Goal: Task Accomplishment & Management: Use online tool/utility

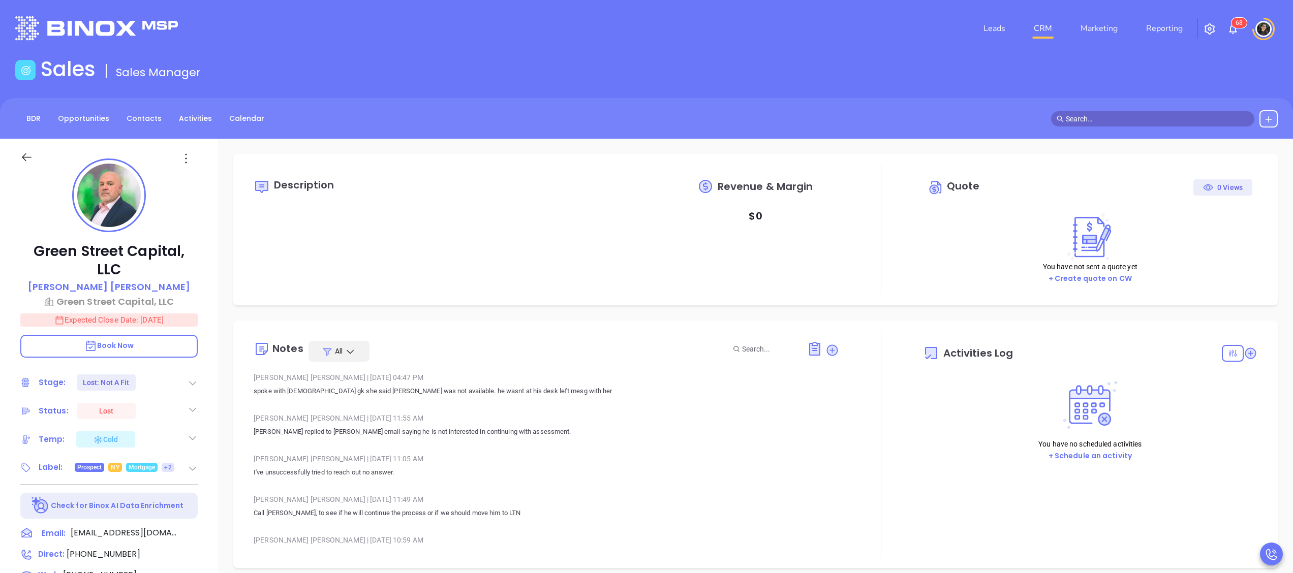
type input "[DATE]"
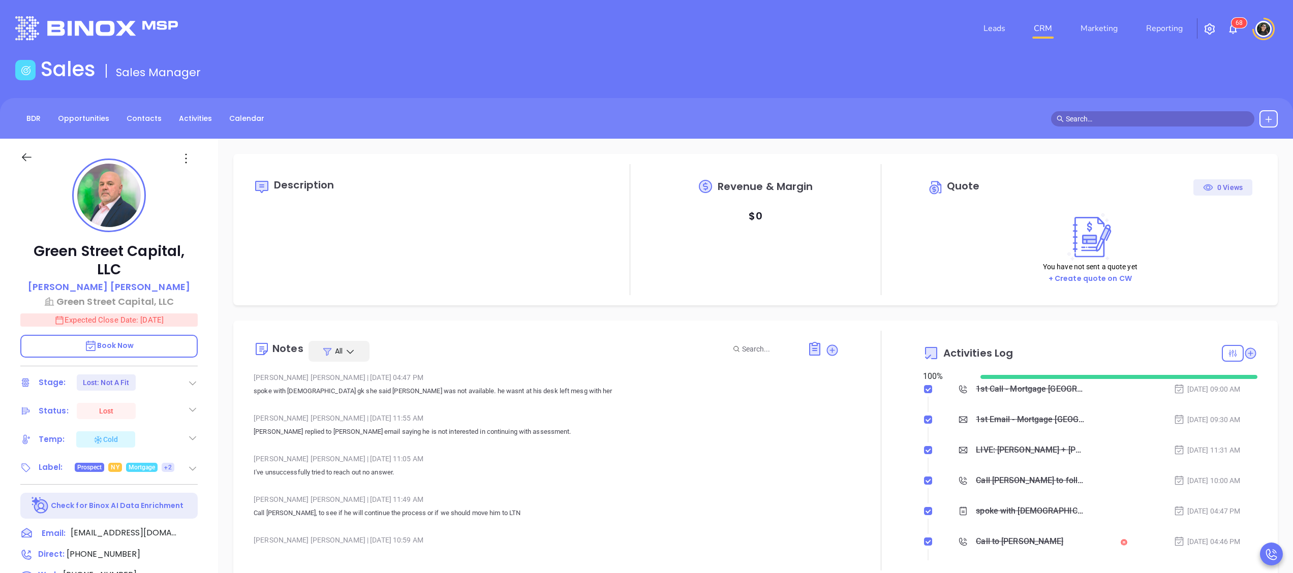
scroll to position [295, 0]
type input "[PERSON_NAME]"
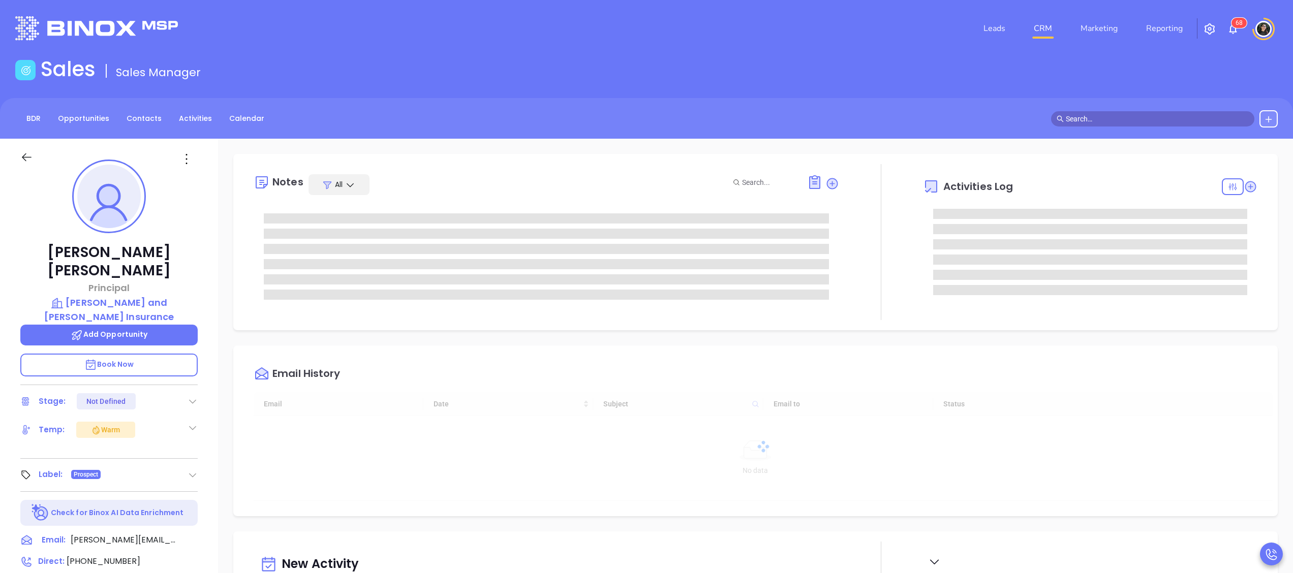
type input "[DATE]"
type input "[PERSON_NAME]"
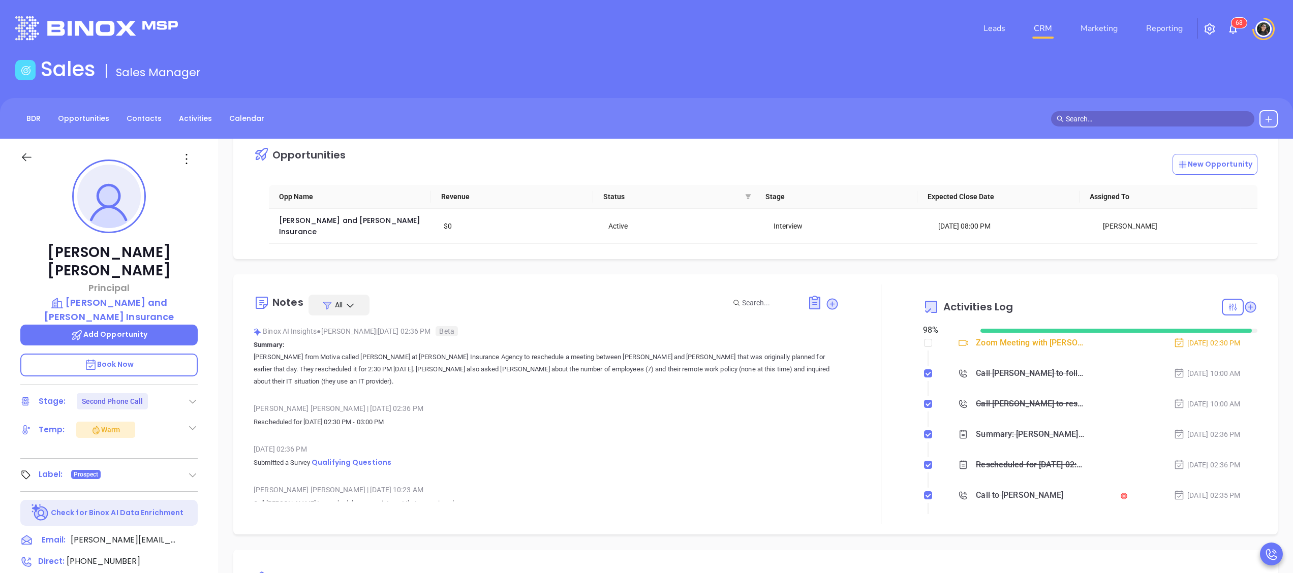
scroll to position [0, 0]
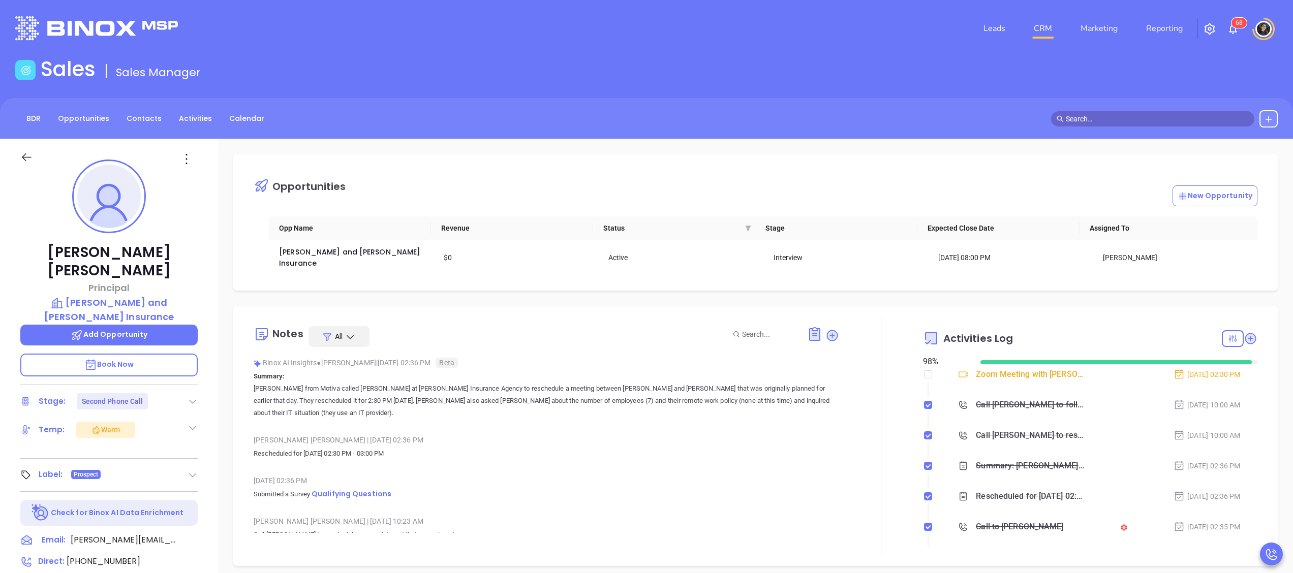
click at [1041, 35] on link "CRM" at bounding box center [1043, 28] width 26 height 20
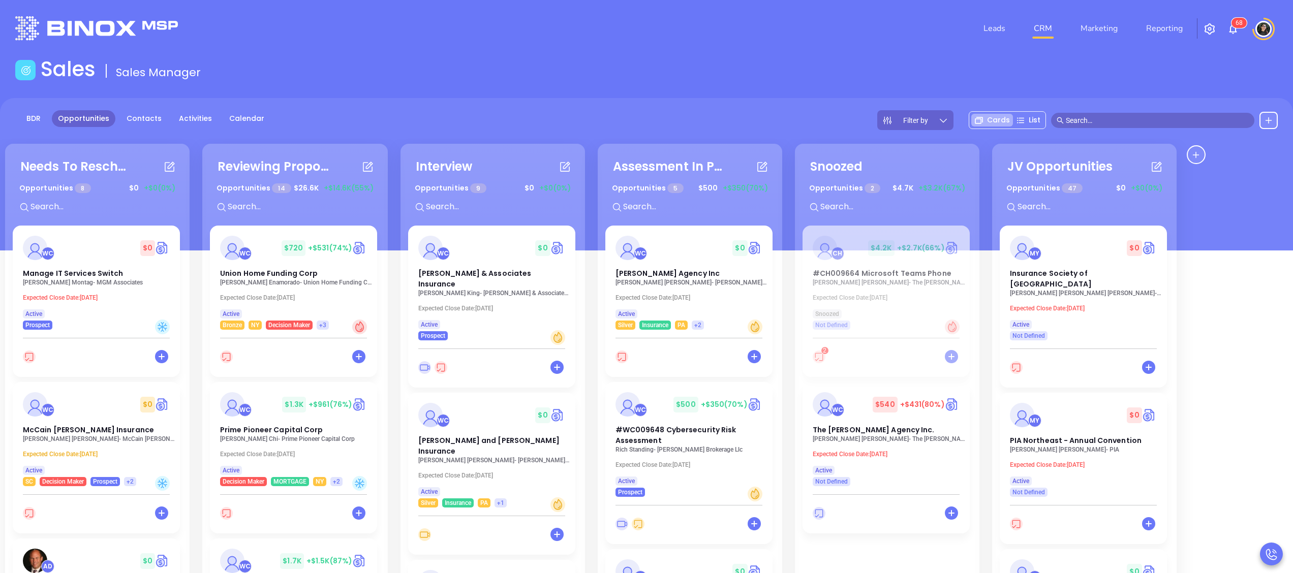
click at [1050, 27] on link "CRM" at bounding box center [1043, 28] width 26 height 20
click at [1129, 112] on div "Filter by Cards List" at bounding box center [1077, 120] width 401 height 20
click at [1135, 118] on input "text" at bounding box center [1157, 120] width 183 height 11
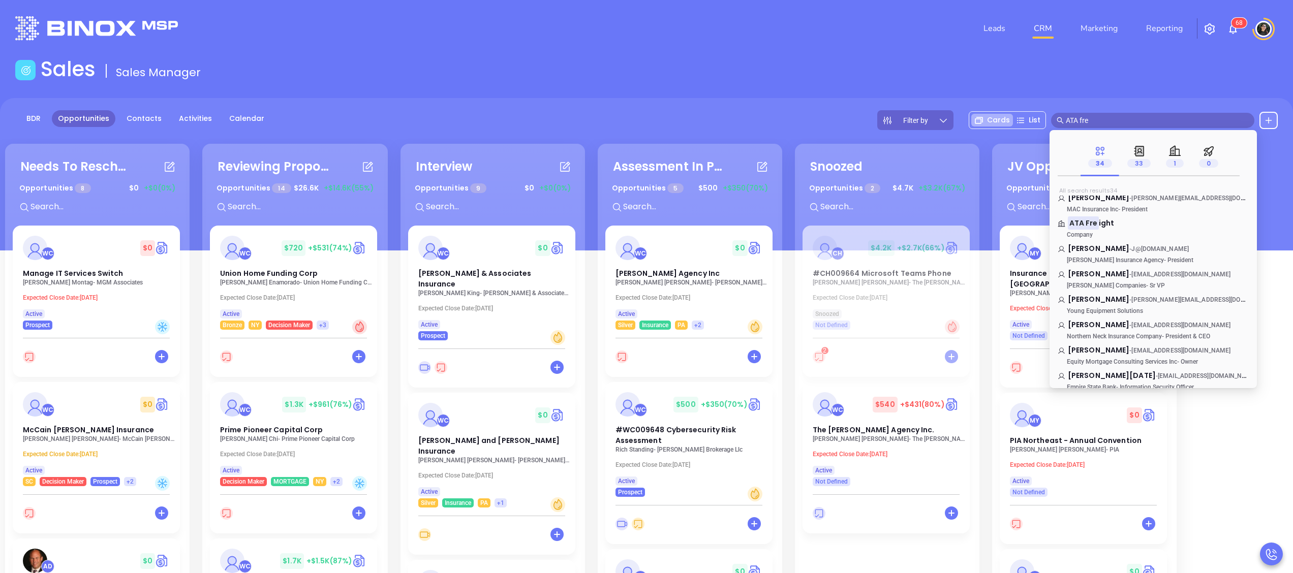
scroll to position [676, 0]
type input "ATA fre"
click at [1092, 208] on div "ATA Fre ight Company" at bounding box center [1153, 220] width 203 height 28
click at [1092, 218] on mark "ATA Fre" at bounding box center [1083, 217] width 31 height 13
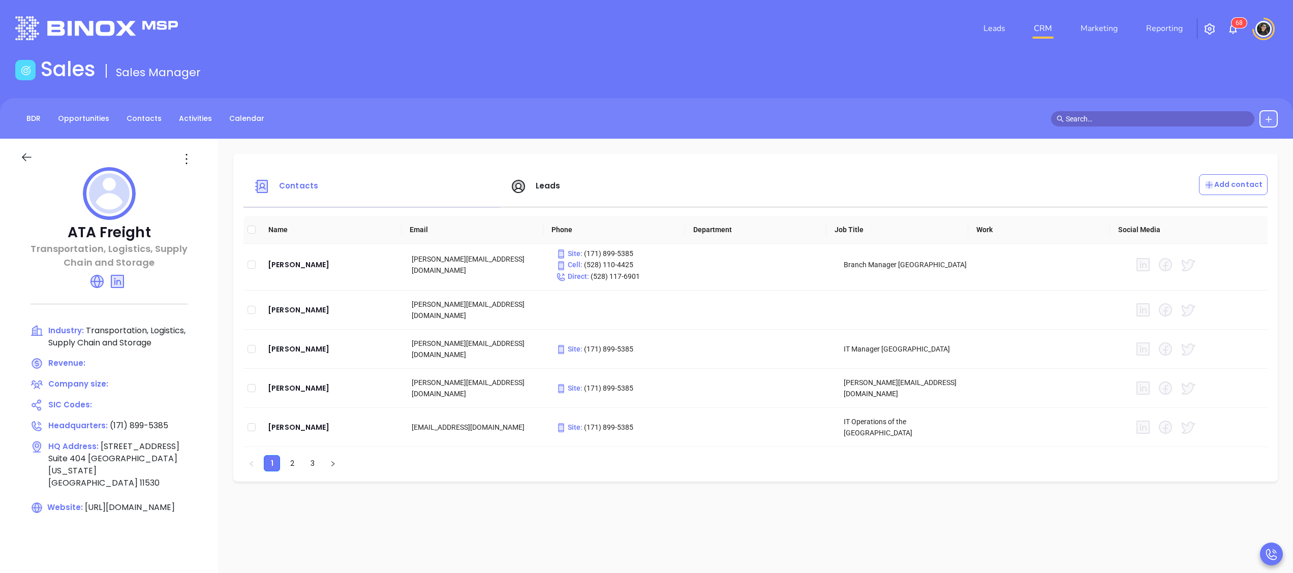
click at [869, 46] on div "Leads CRM Marketing Reporting 6 8" at bounding box center [859, 28] width 850 height 37
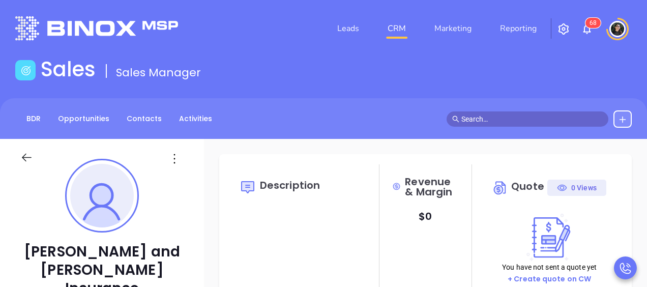
type input "[DATE]"
type input "[PERSON_NAME]"
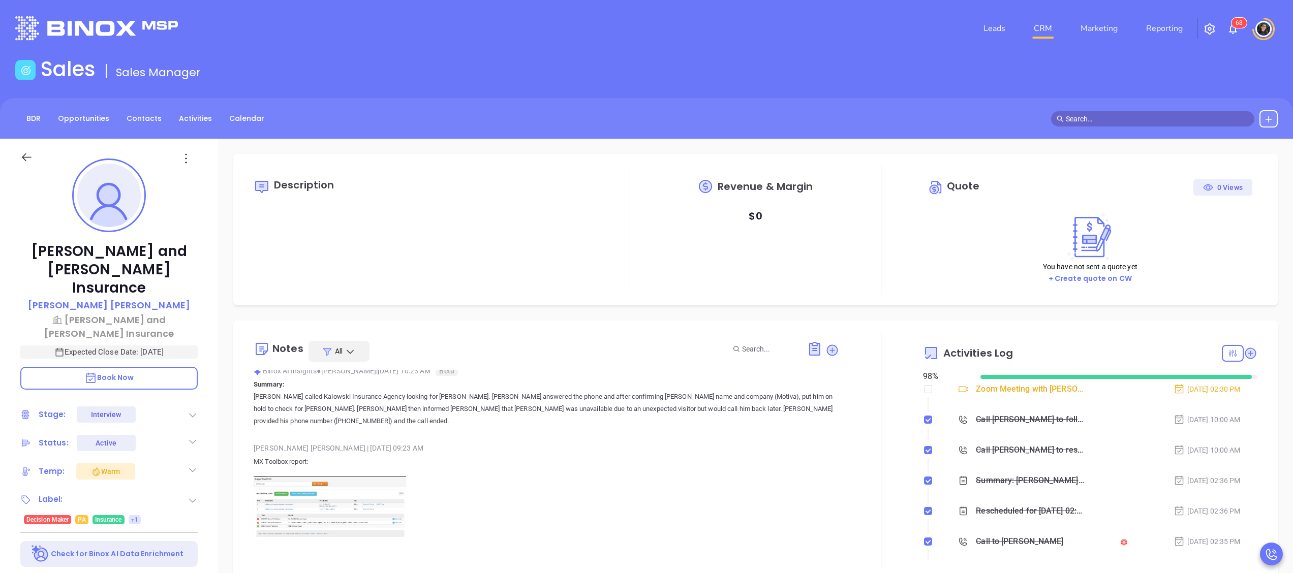
scroll to position [305, 0]
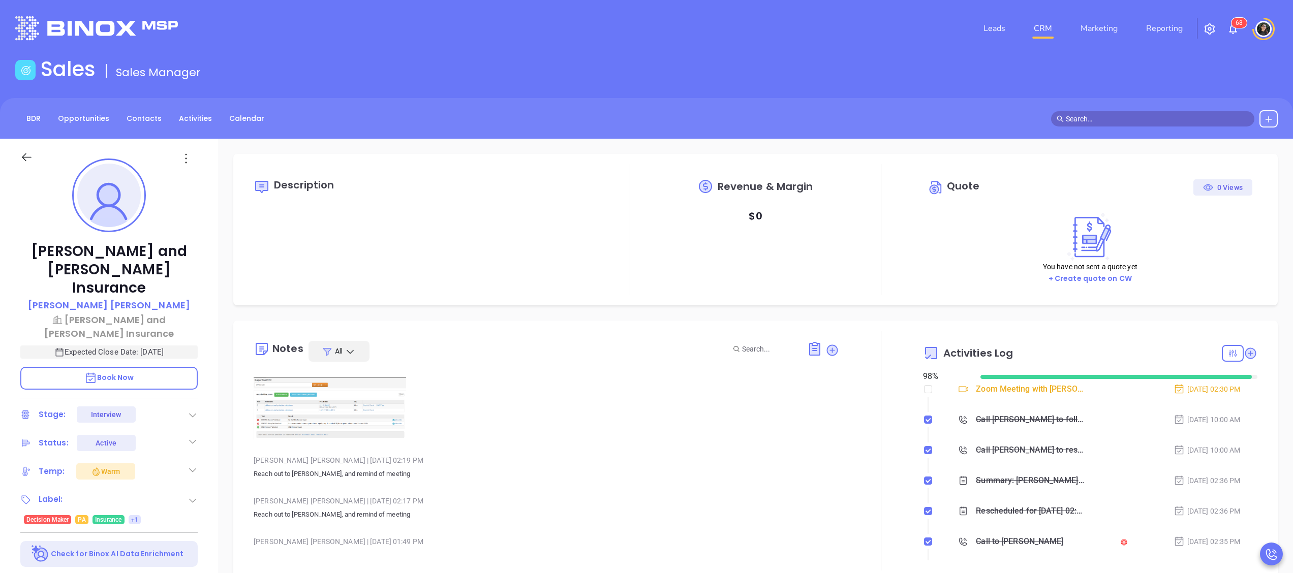
click at [362, 286] on img at bounding box center [330, 408] width 152 height 63
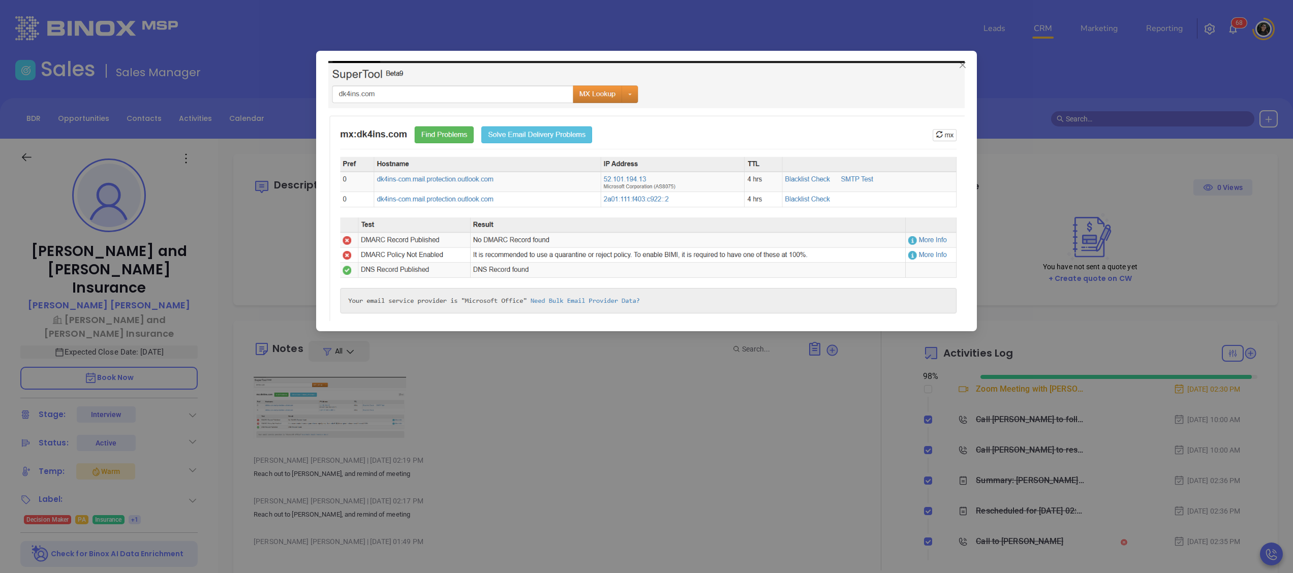
click at [596, 286] on div at bounding box center [646, 286] width 1293 height 573
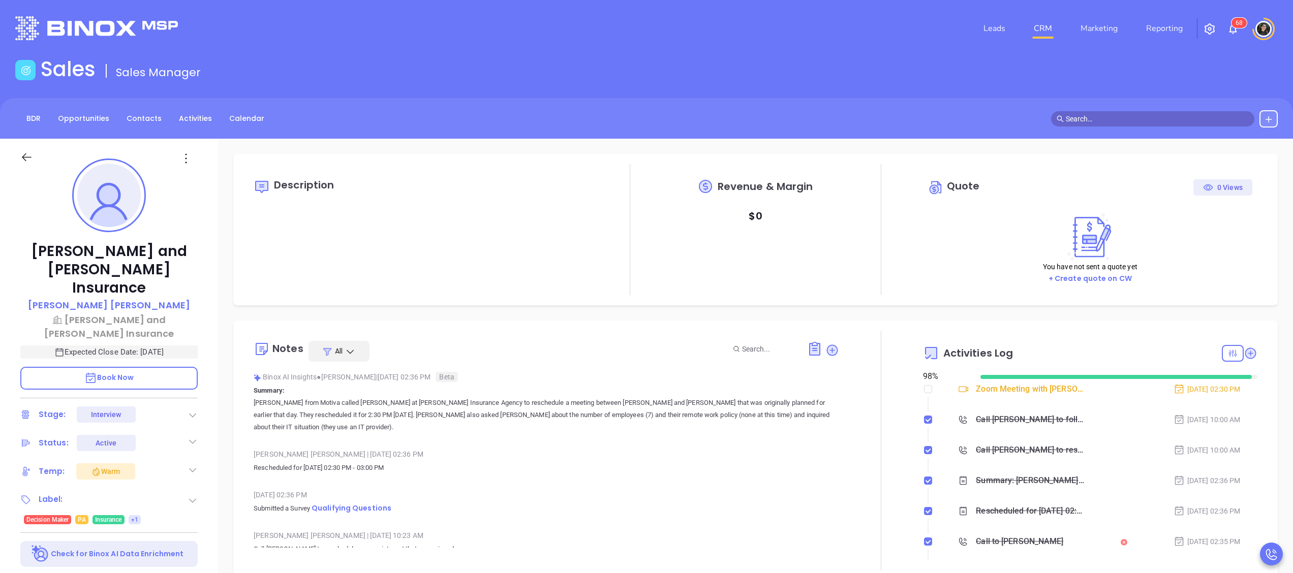
scroll to position [0, 0]
click at [348, 286] on span "Qualifying Questions" at bounding box center [352, 509] width 80 height 10
